Goal: Transaction & Acquisition: Book appointment/travel/reservation

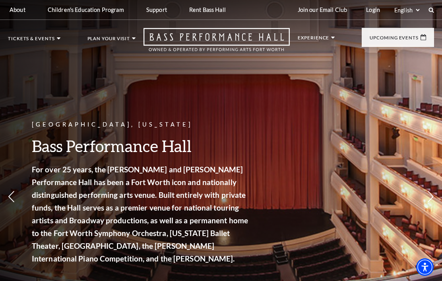
click at [159, 107] on img at bounding box center [184, 95] width 89 height 48
click at [151, 161] on p "Experience the best of touring [GEOGRAPHIC_DATA] in a world-class venue." at bounding box center [184, 177] width 89 height 32
click at [148, 113] on img at bounding box center [184, 95] width 89 height 48
click at [158, 201] on span "View Events" at bounding box center [161, 206] width 42 height 10
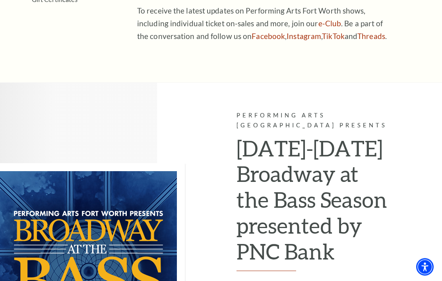
scroll to position [400, 0]
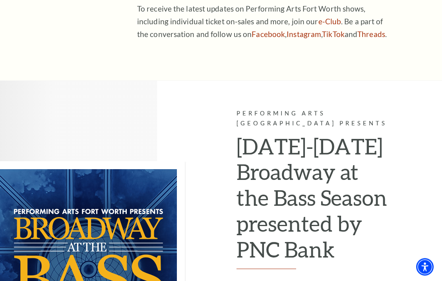
click at [352, 201] on h2 "[DATE]-[DATE] Broadway at the Bass Season presented by PNC Bank" at bounding box center [313, 202] width 154 height 136
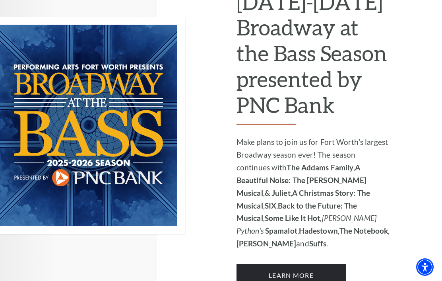
scroll to position [565, 0]
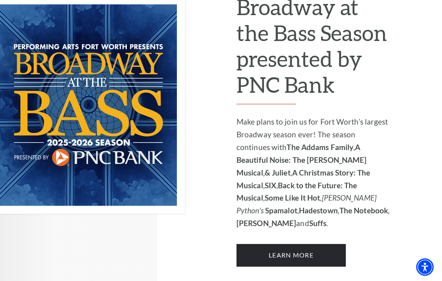
click at [322, 244] on link "Learn More" at bounding box center [290, 255] width 109 height 22
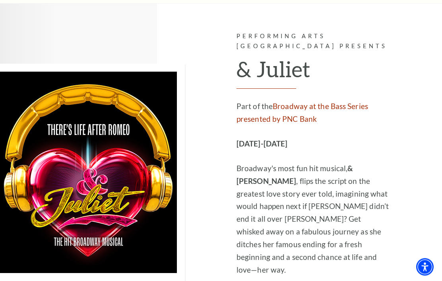
scroll to position [1845, 0]
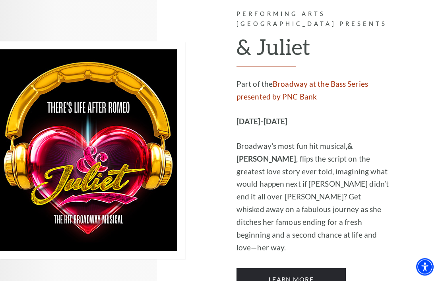
click at [315, 268] on link "Learn More" at bounding box center [290, 279] width 109 height 22
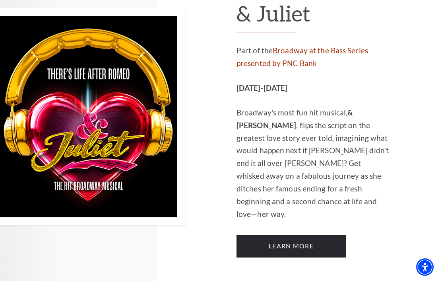
scroll to position [1879, 0]
